Goal: Navigation & Orientation: Find specific page/section

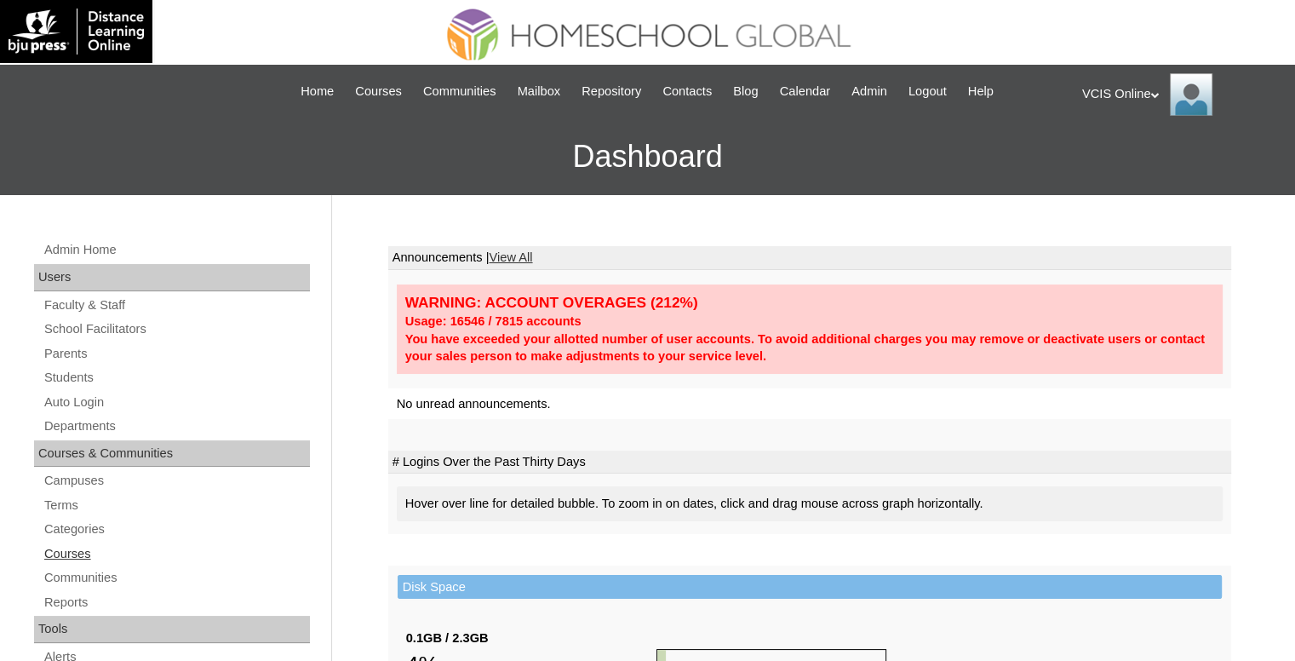
click at [75, 553] on link "Courses" at bounding box center [176, 553] width 267 height 21
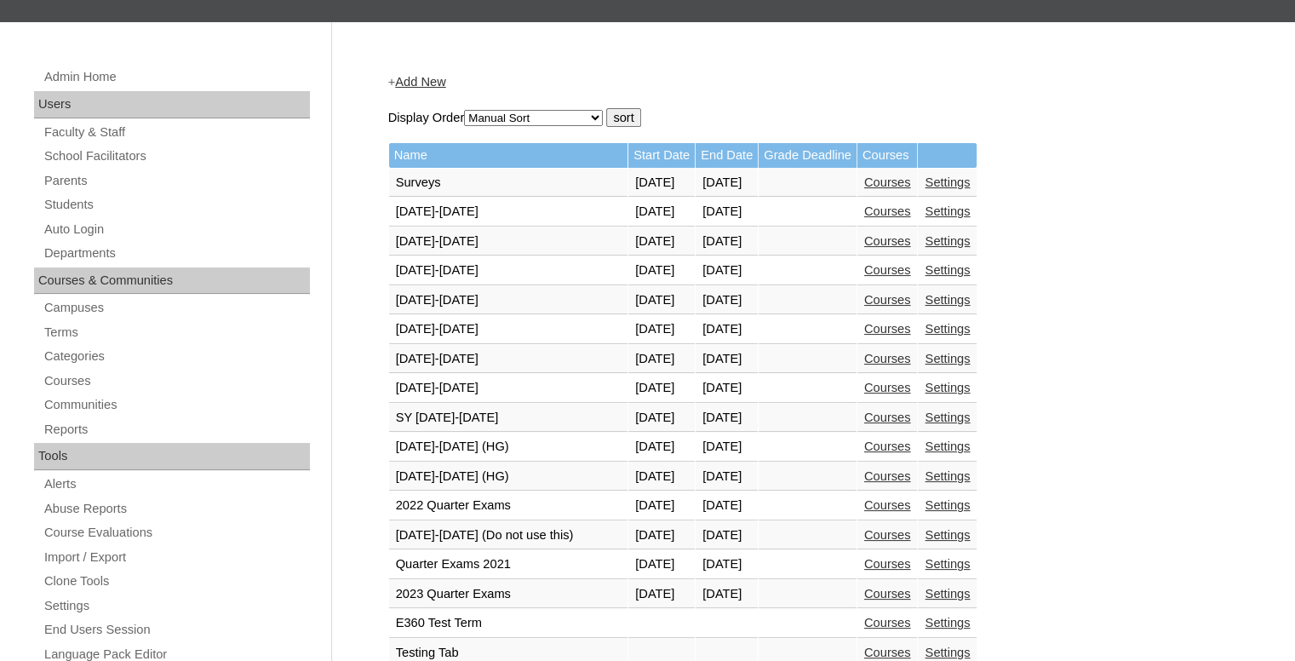
scroll to position [190, 0]
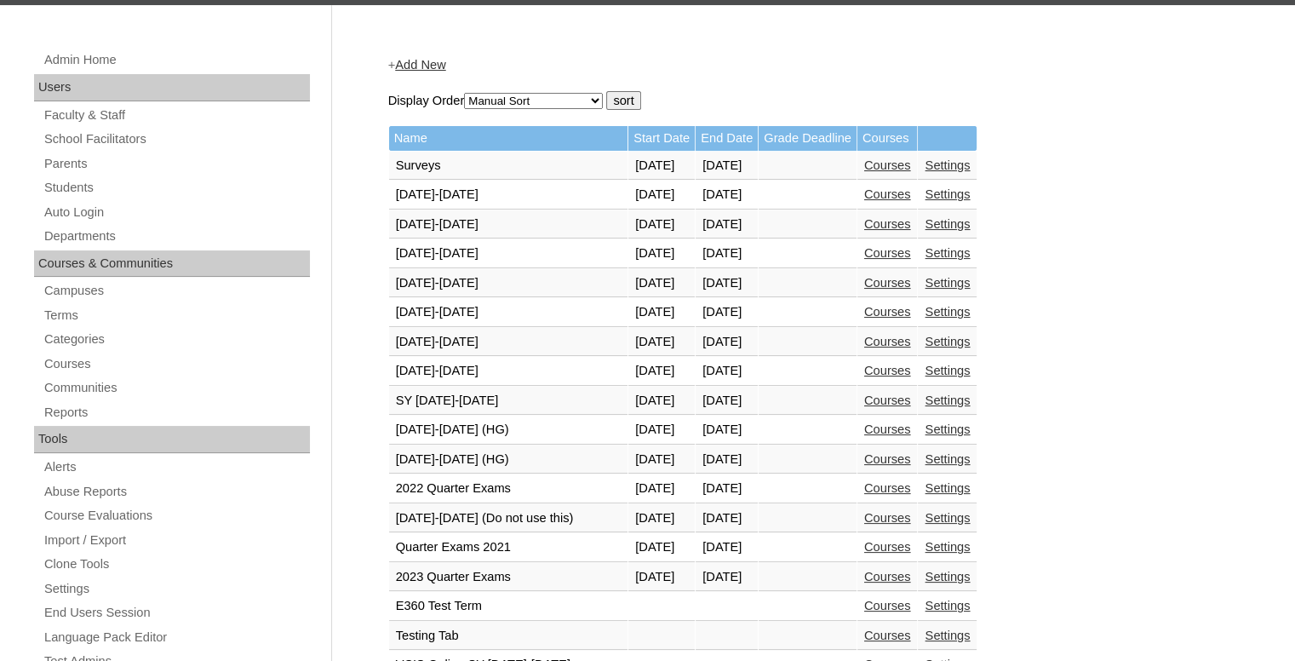
click at [911, 456] on link "Courses" at bounding box center [887, 459] width 47 height 14
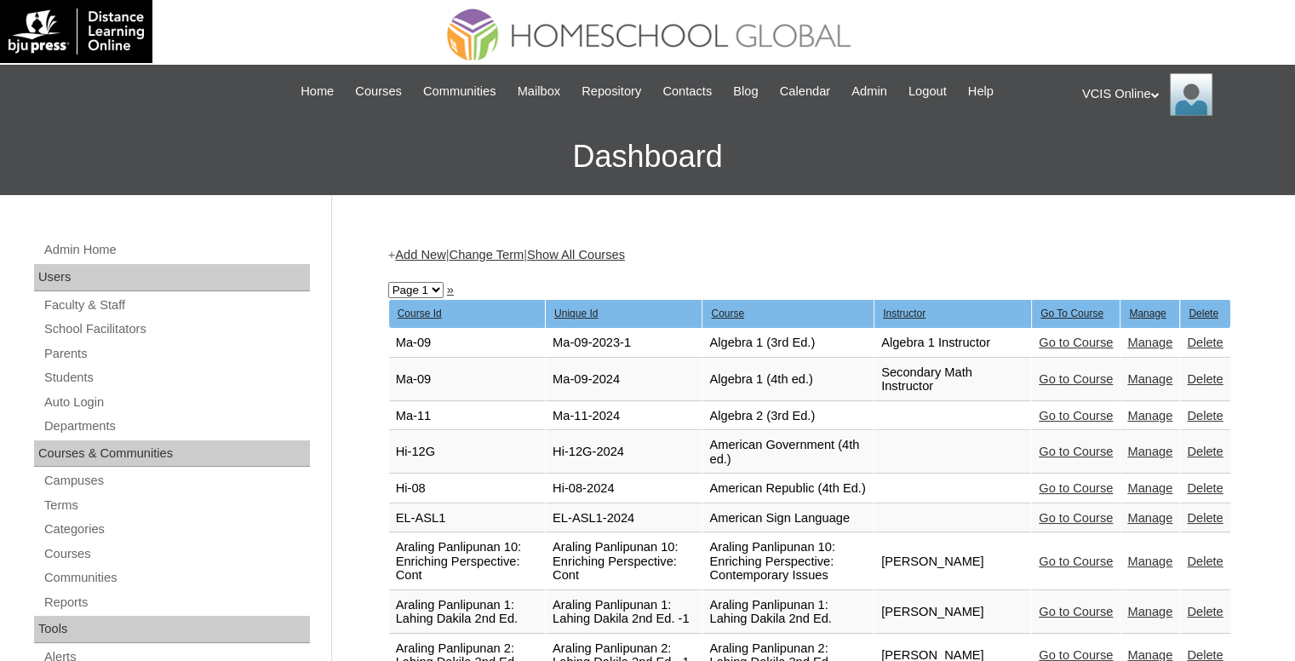
scroll to position [3432, 0]
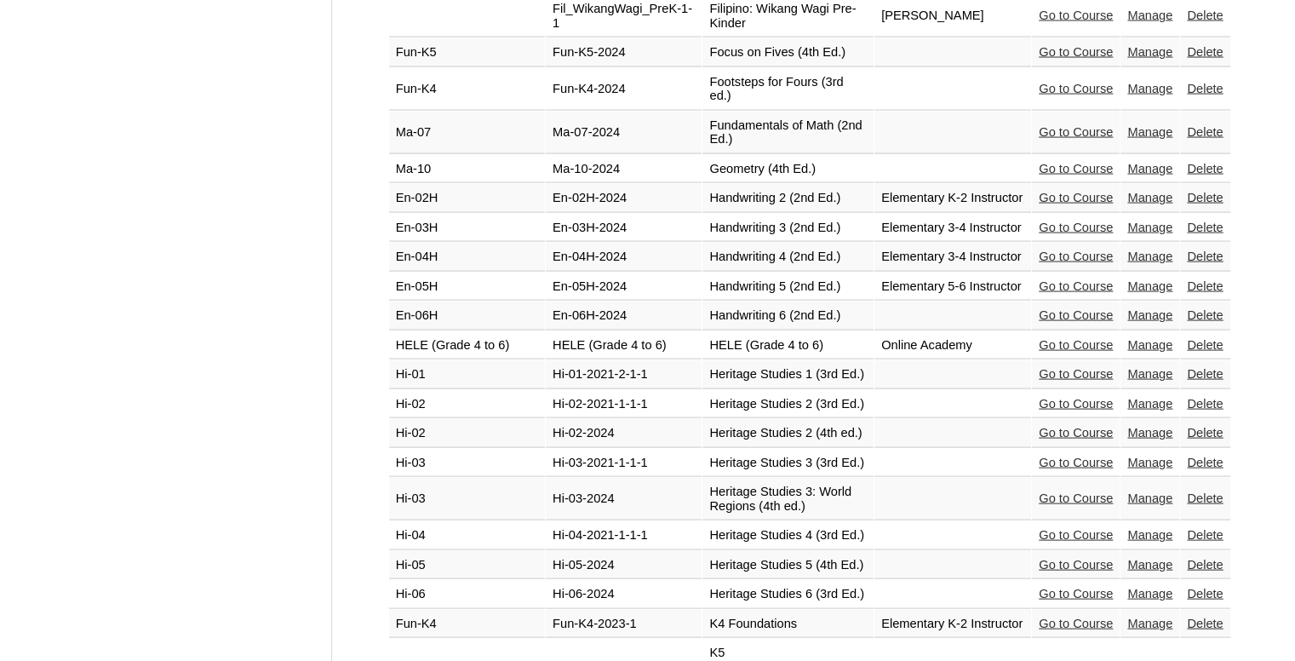
click at [1039, 528] on link "Go to Course" at bounding box center [1076, 535] width 74 height 14
